Goal: Information Seeking & Learning: Learn about a topic

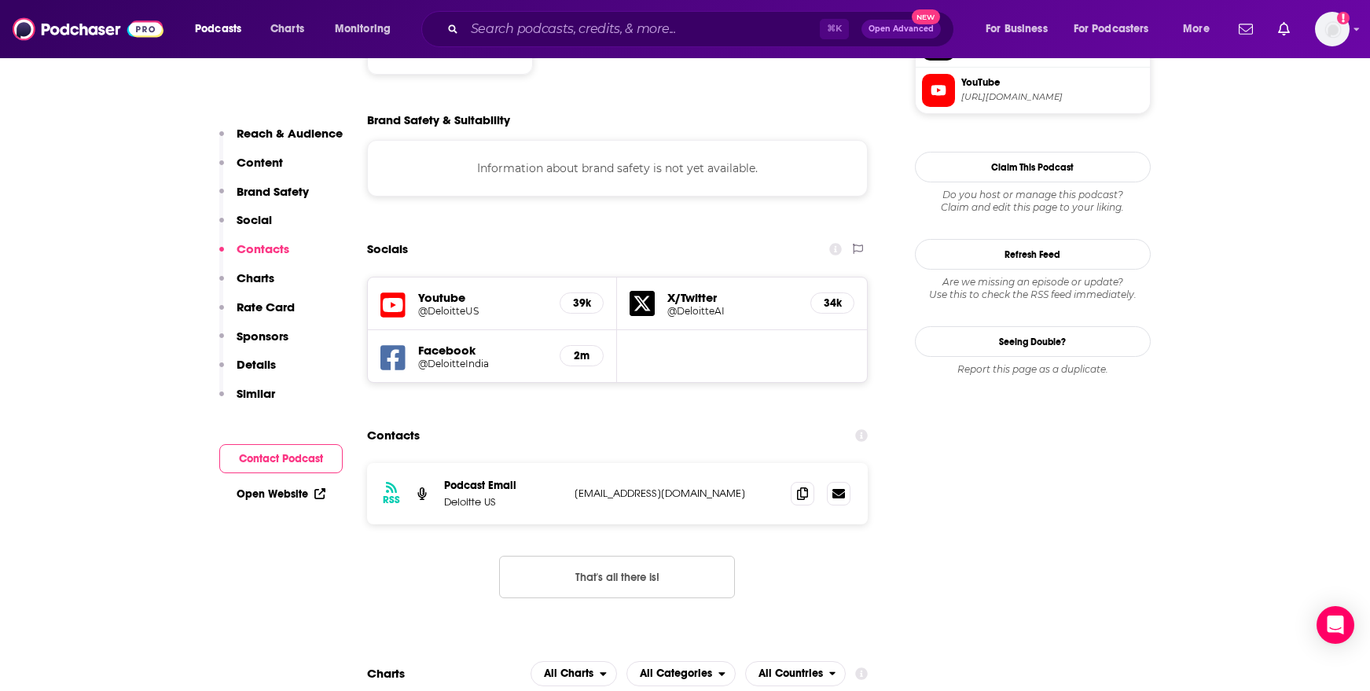
scroll to position [1468, 0]
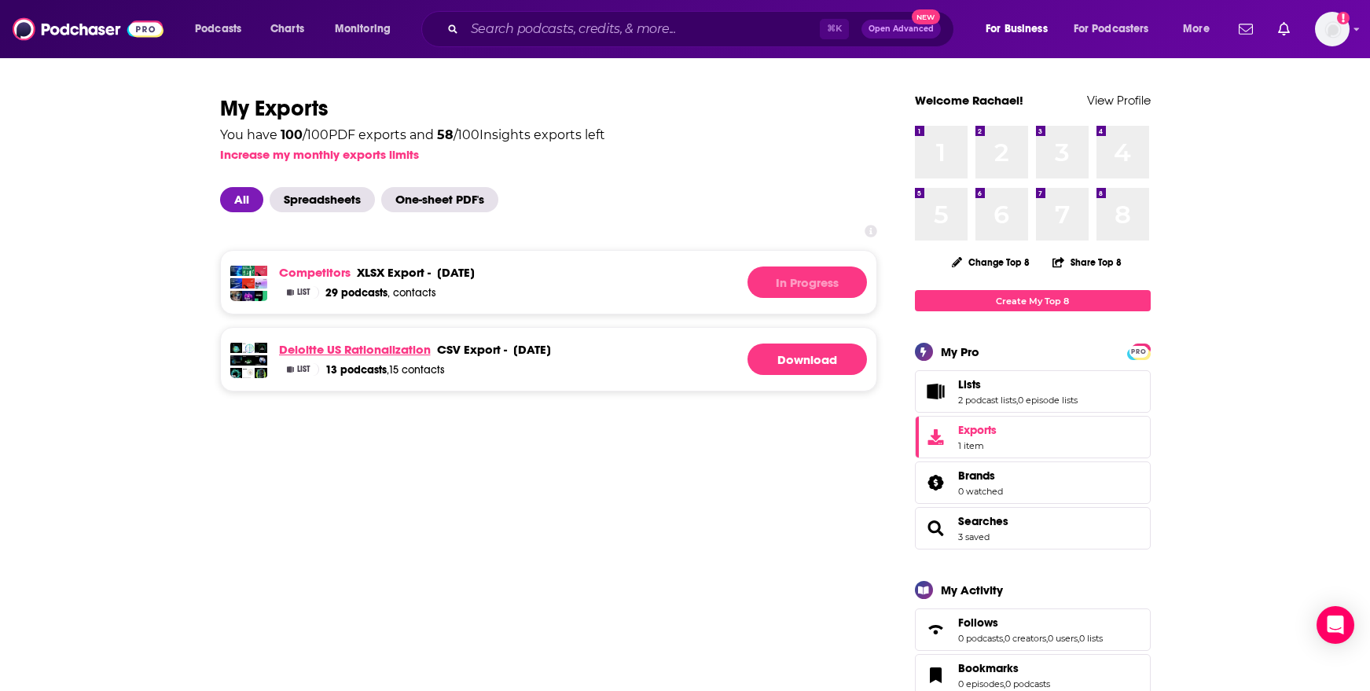
click at [351, 346] on link "Deloitte US Rationalization" at bounding box center [355, 349] width 152 height 15
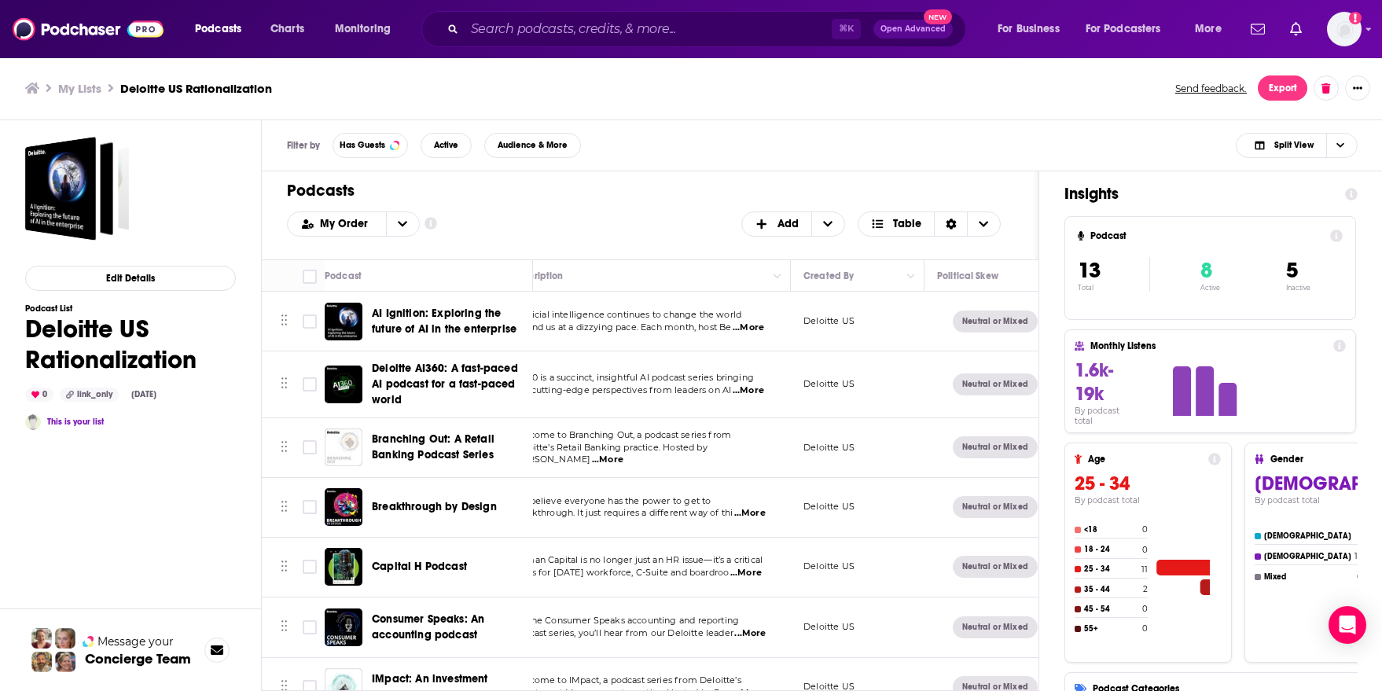
scroll to position [0, 234]
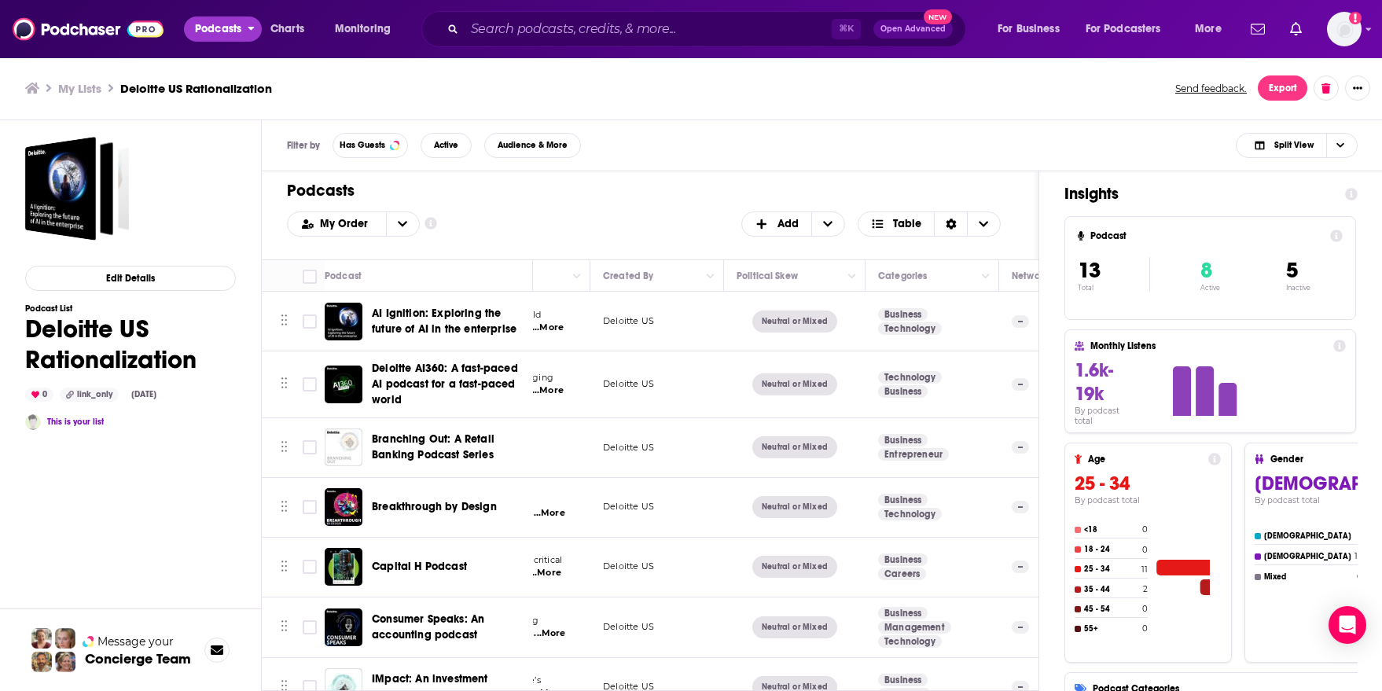
click at [235, 29] on span "Podcasts" at bounding box center [218, 29] width 46 height 22
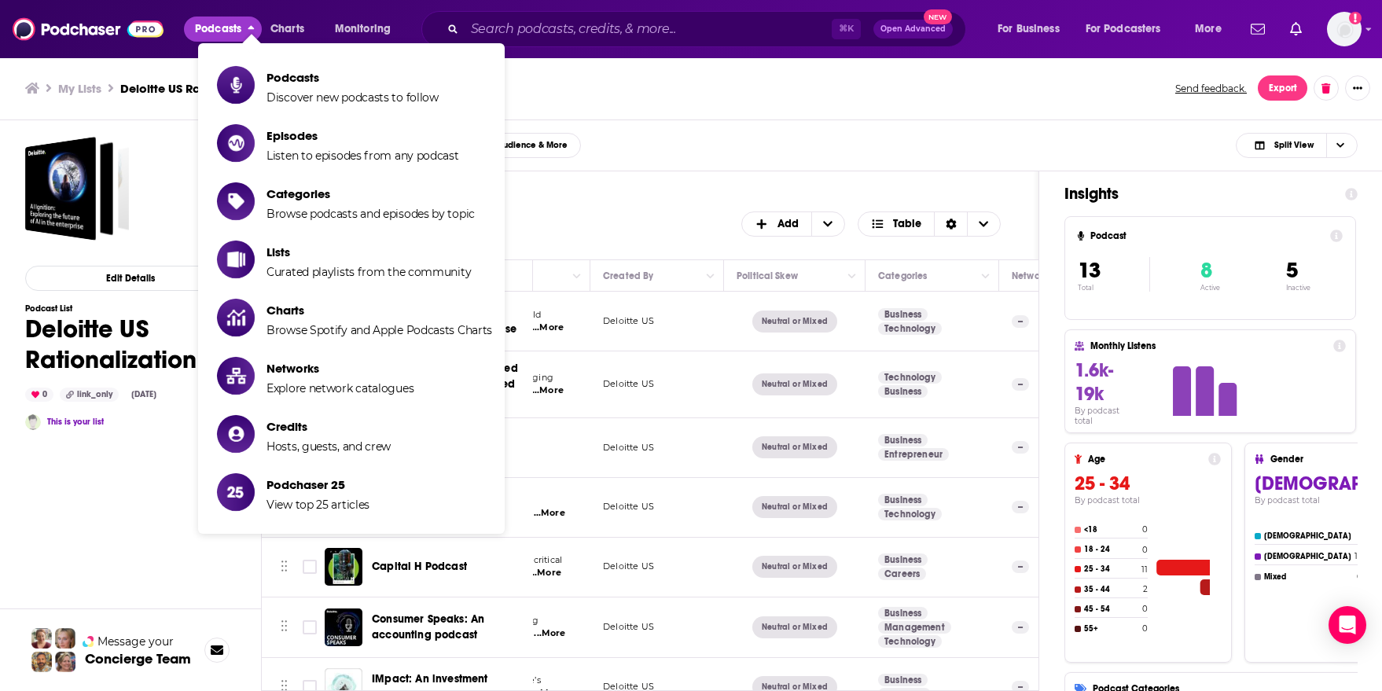
click at [214, 26] on span "Podcasts" at bounding box center [218, 29] width 46 height 22
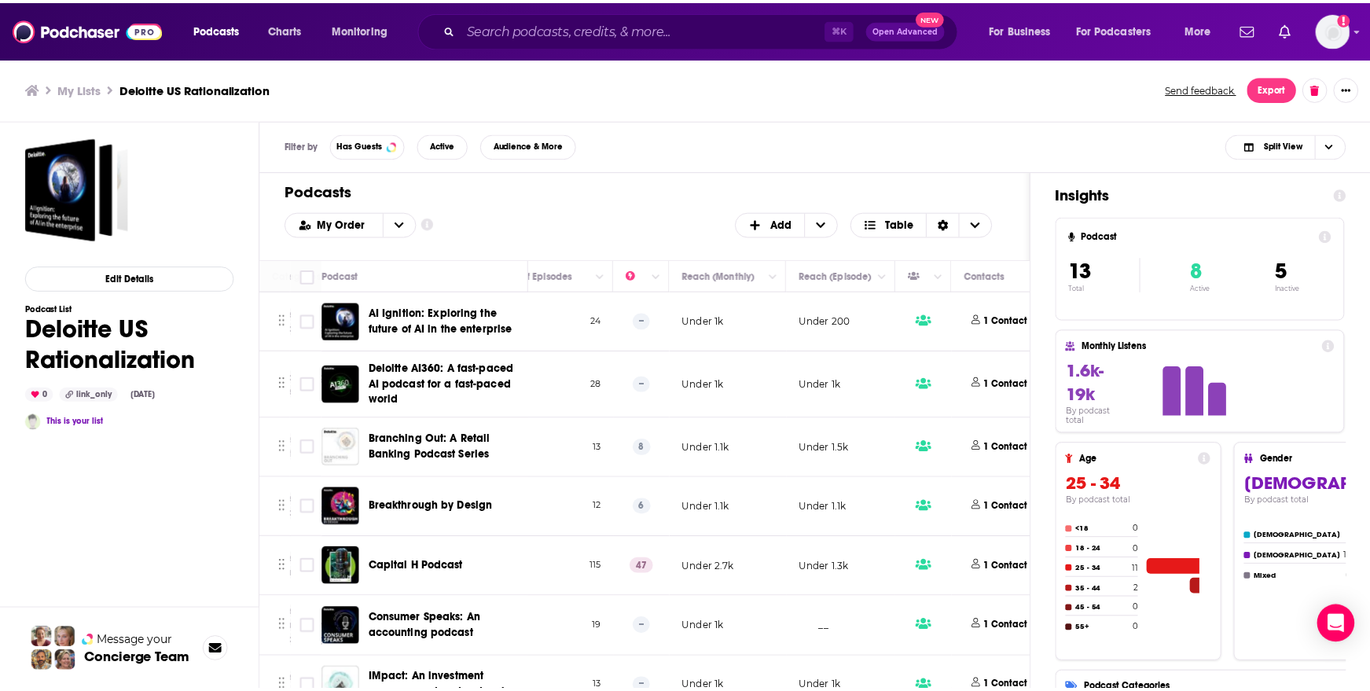
scroll to position [0, 959]
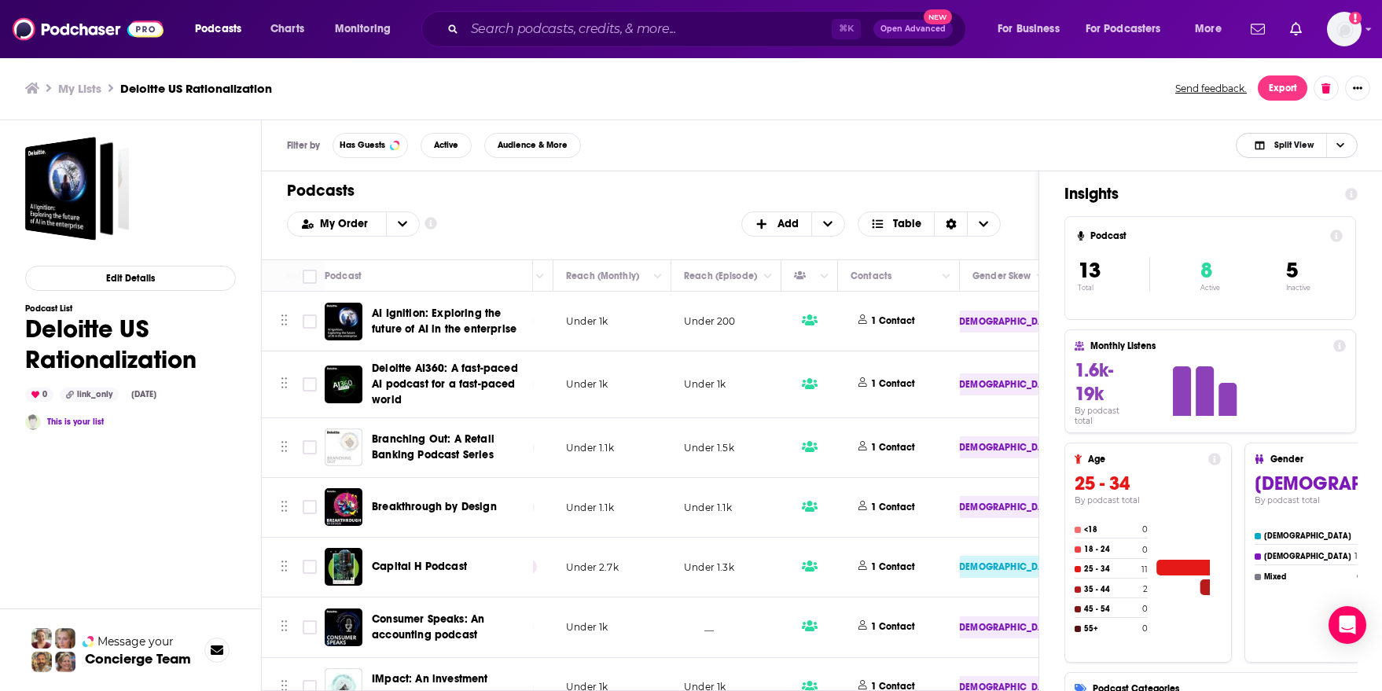
click at [1315, 146] on span "Split View" at bounding box center [1284, 145] width 86 height 22
click at [1304, 219] on span "Insight Only" at bounding box center [1306, 223] width 78 height 9
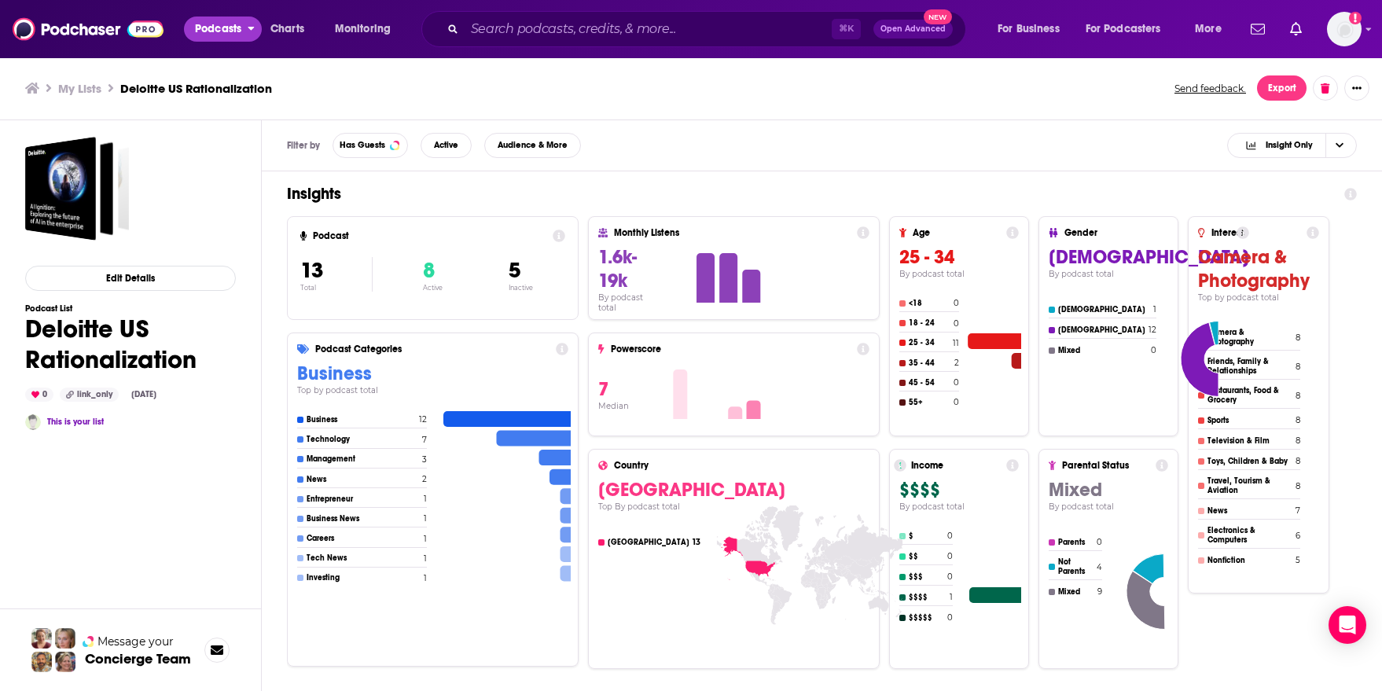
click at [223, 31] on span "Podcasts" at bounding box center [218, 29] width 46 height 22
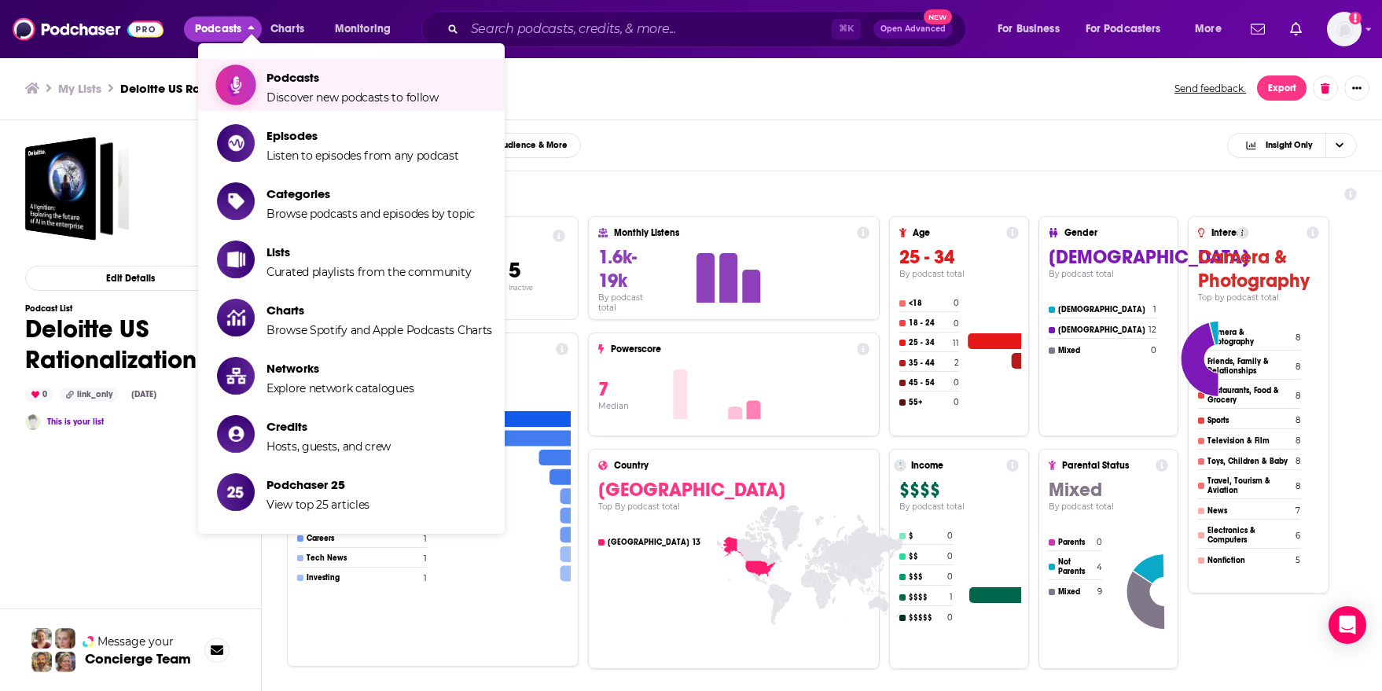
click at [275, 88] on span "Podcasts Discover new podcasts to follow" at bounding box center [353, 84] width 172 height 39
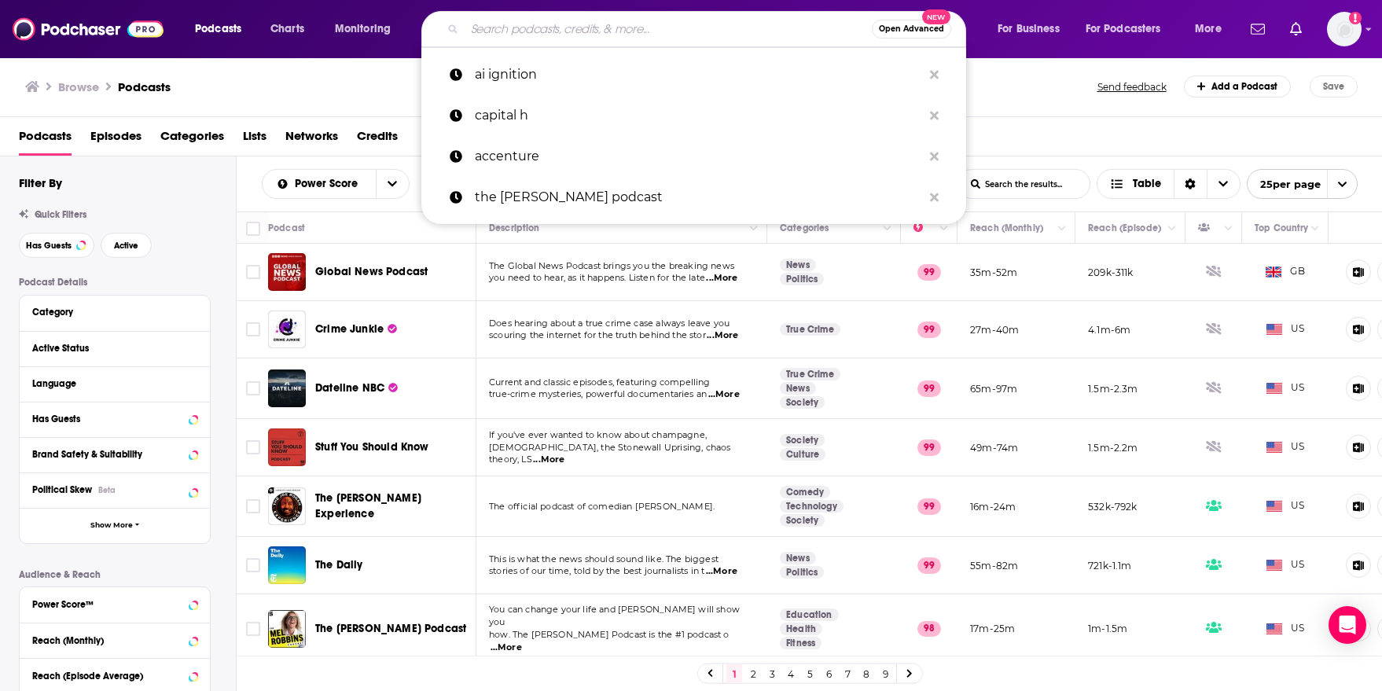
click at [539, 35] on input "Search podcasts, credits, & more..." at bounding box center [668, 29] width 407 height 25
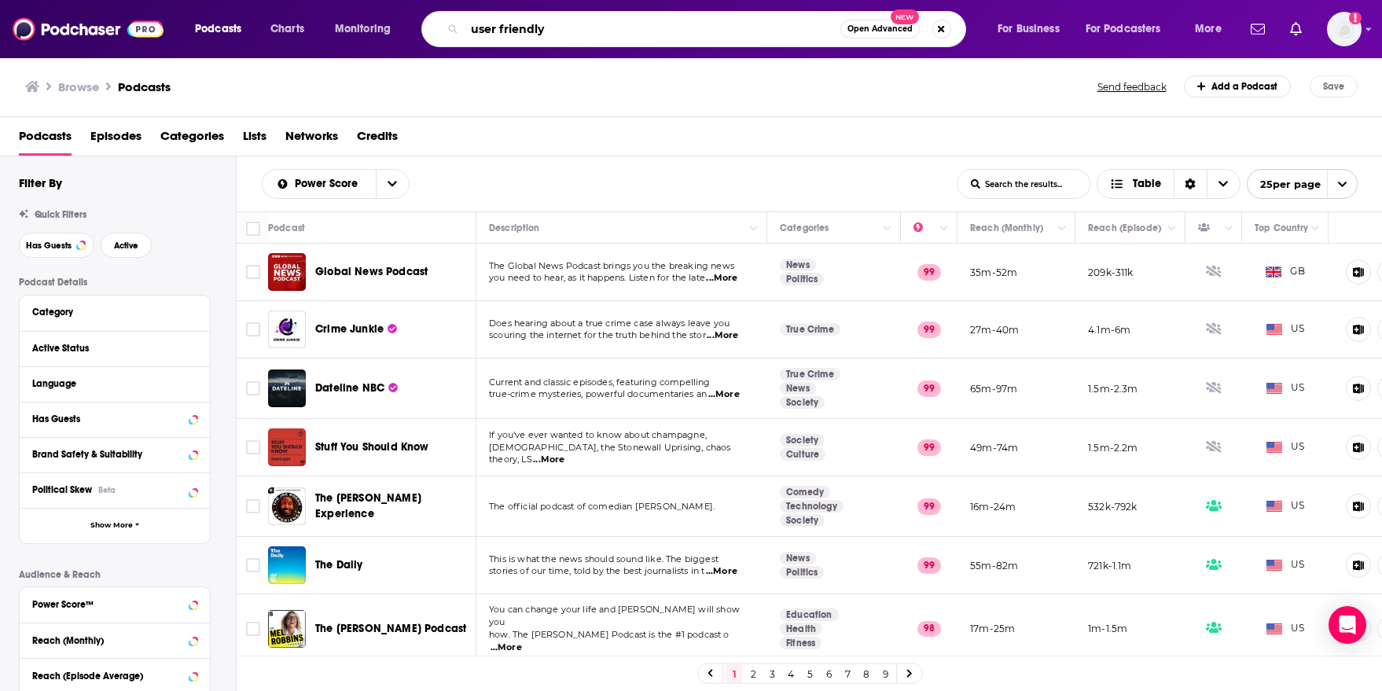
type input "user friendly"
click at [453, 33] on icon "Search podcasts, credits, & more..." at bounding box center [452, 28] width 9 height 9
click at [587, 33] on input "user friendly" at bounding box center [653, 29] width 376 height 25
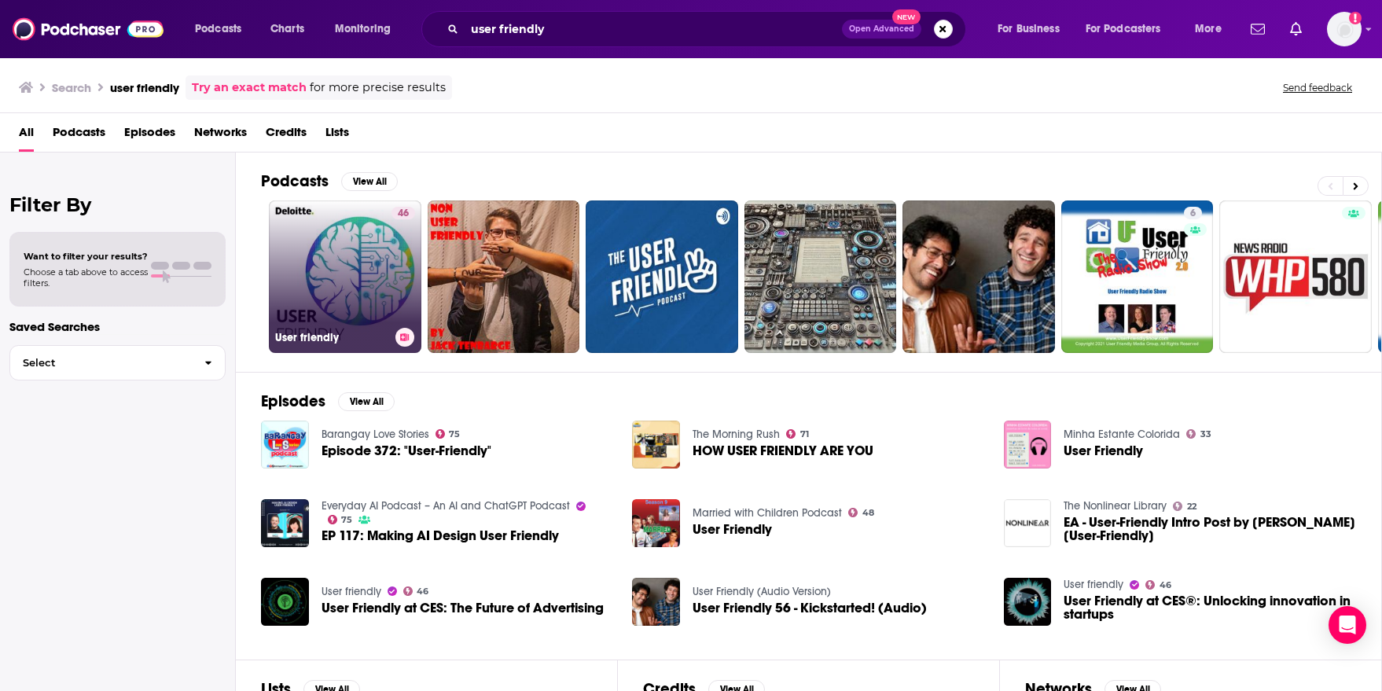
click at [318, 308] on link "46 User friendly" at bounding box center [345, 276] width 153 height 153
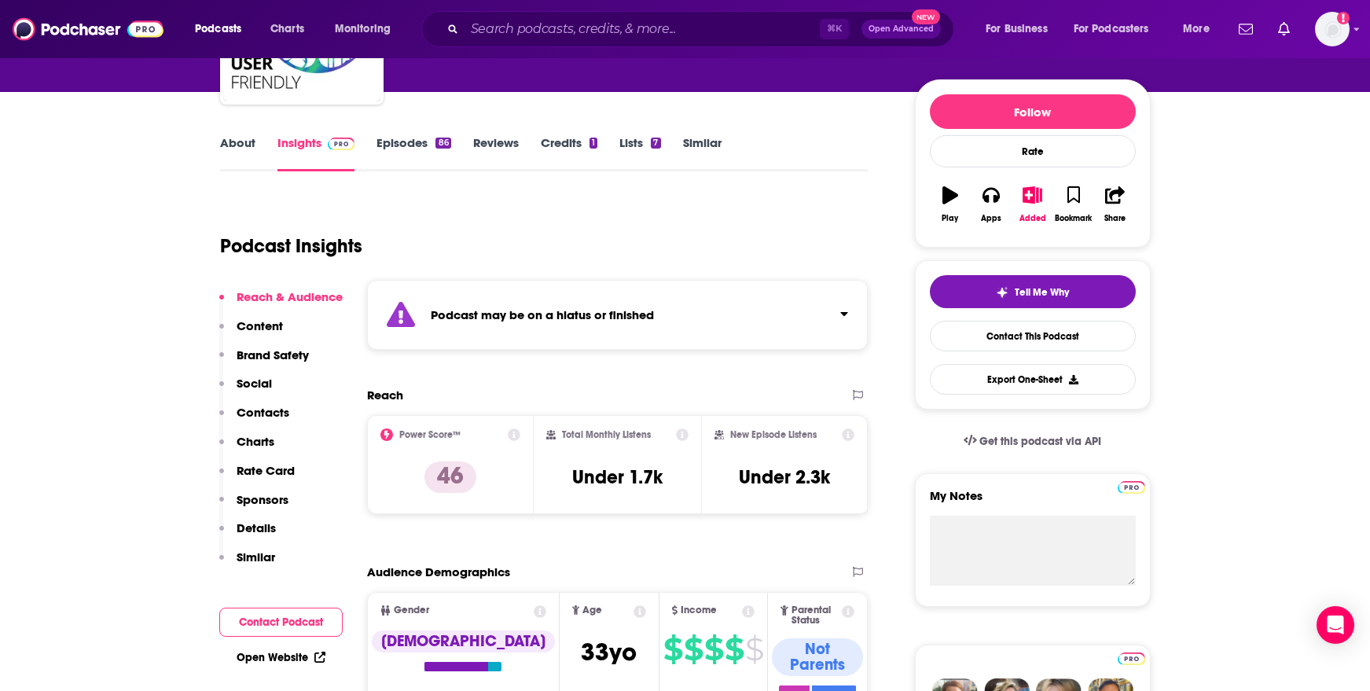
scroll to position [171, 0]
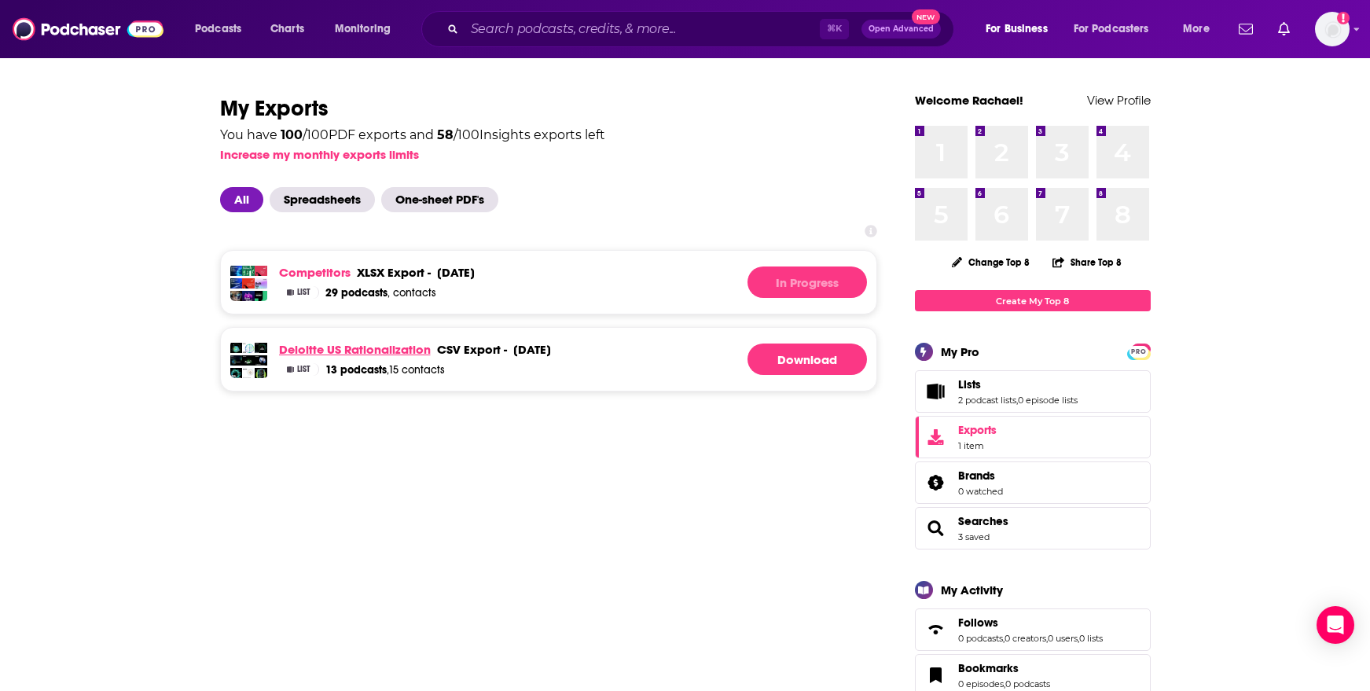
click at [346, 348] on link "Deloitte US Rationalization" at bounding box center [355, 349] width 152 height 15
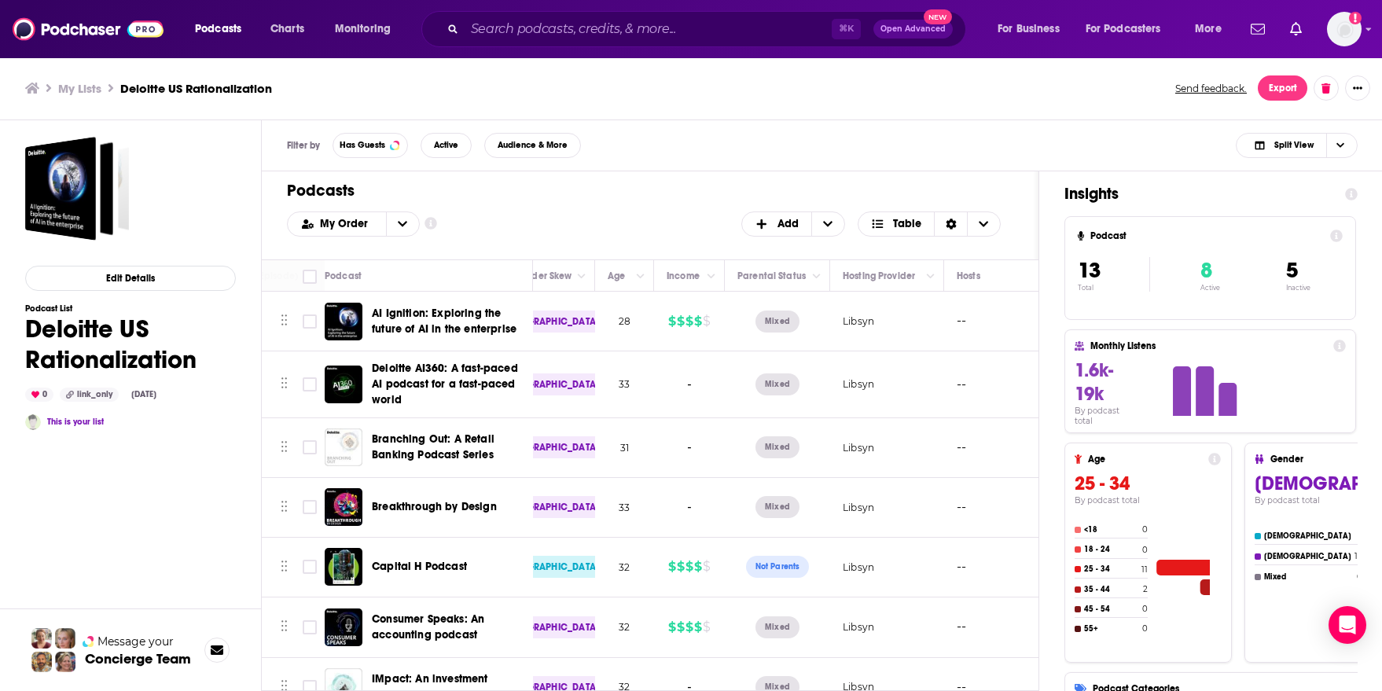
scroll to position [0, 1430]
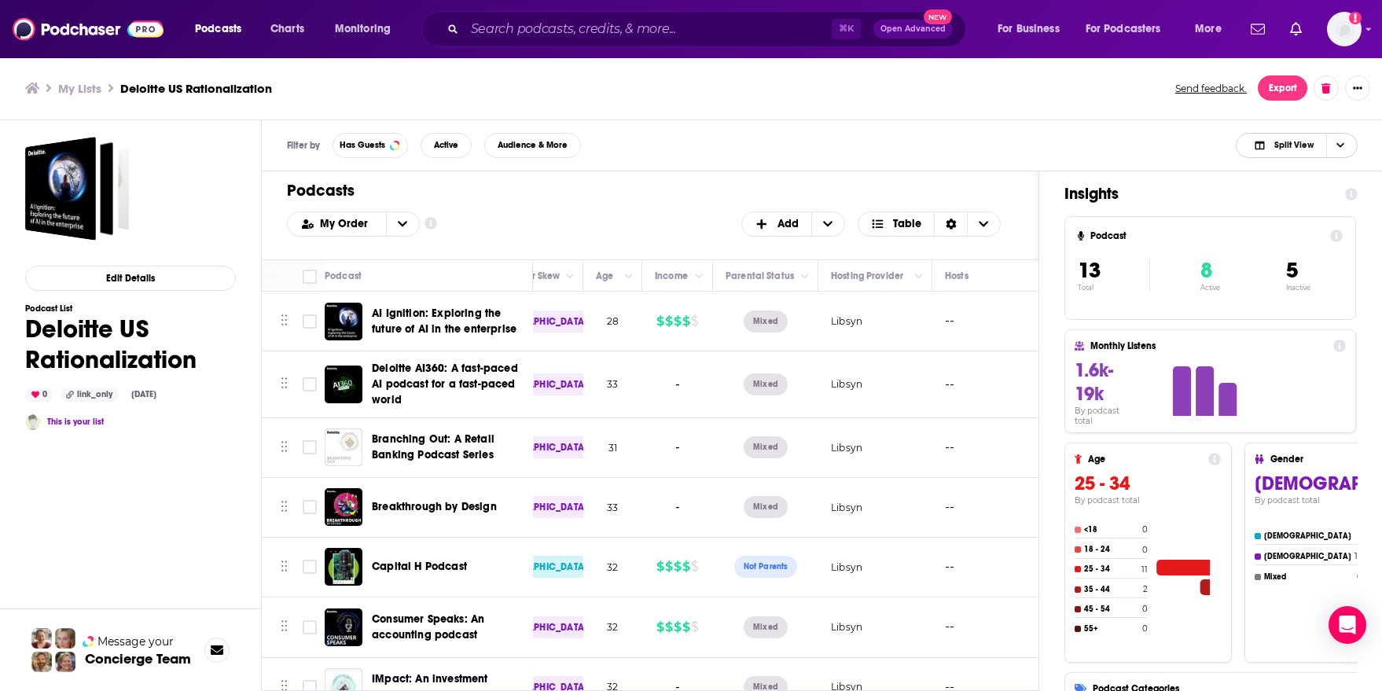
click at [1340, 148] on icon "Choose View" at bounding box center [1341, 145] width 8 height 9
click at [1285, 224] on span "Insight Only" at bounding box center [1306, 223] width 78 height 9
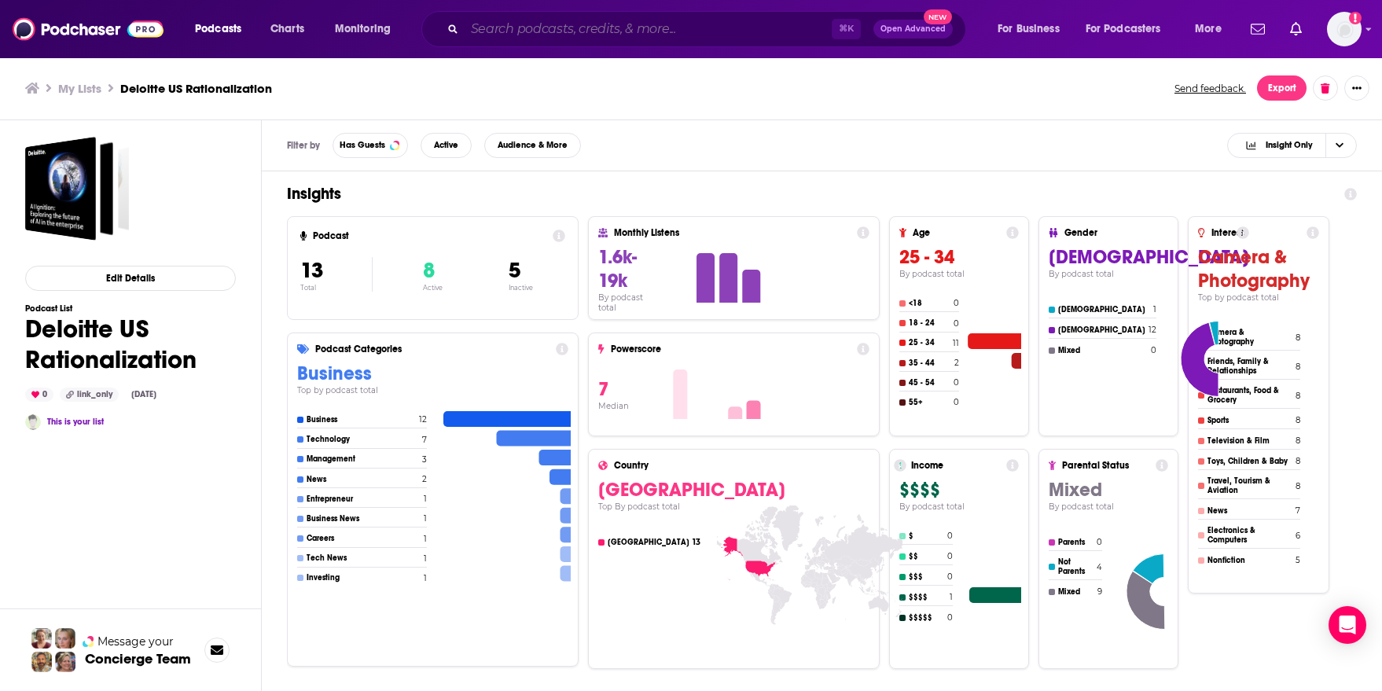
click at [539, 29] on input "Search podcasts, credits, & more..." at bounding box center [648, 29] width 367 height 25
